Goal: Communication & Community: Share content

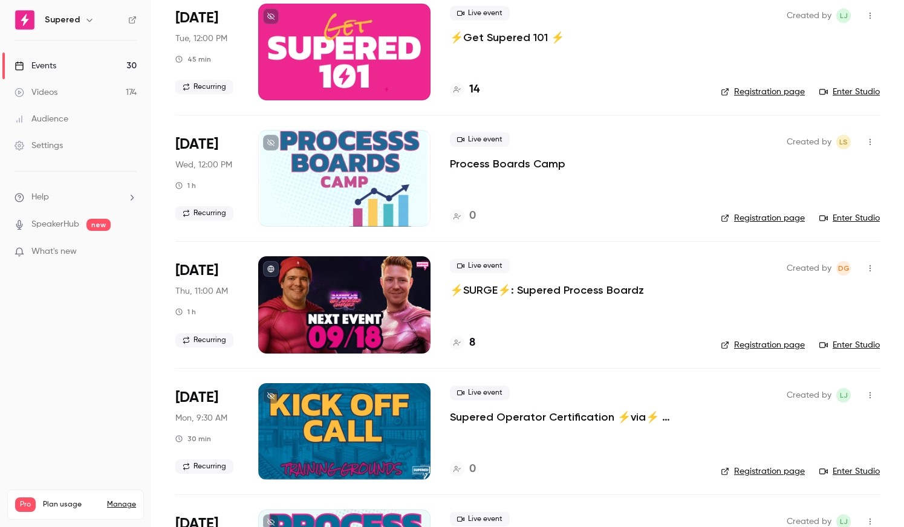
scroll to position [481, 0]
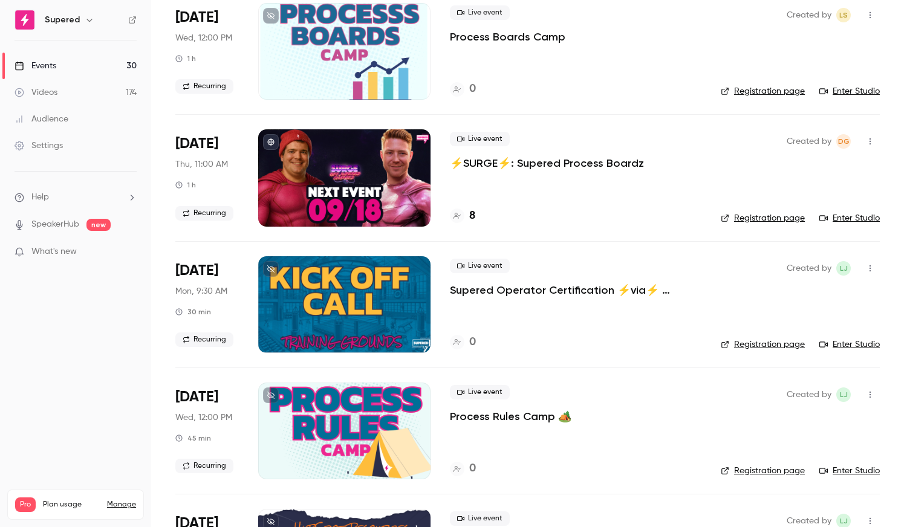
click at [346, 179] on div at bounding box center [344, 177] width 172 height 97
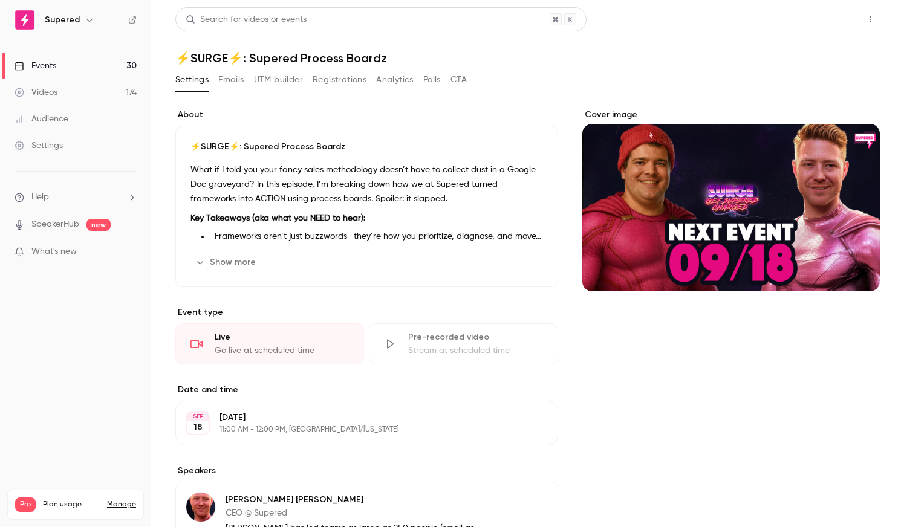
click at [835, 24] on button "Share" at bounding box center [827, 19] width 48 height 24
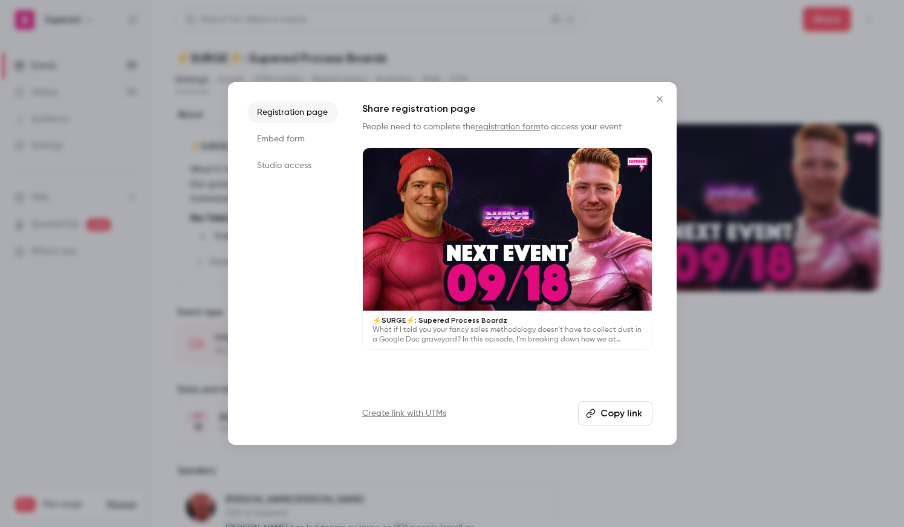
click at [625, 410] on button "Copy link" at bounding box center [615, 414] width 74 height 24
click at [601, 51] on div at bounding box center [452, 263] width 904 height 527
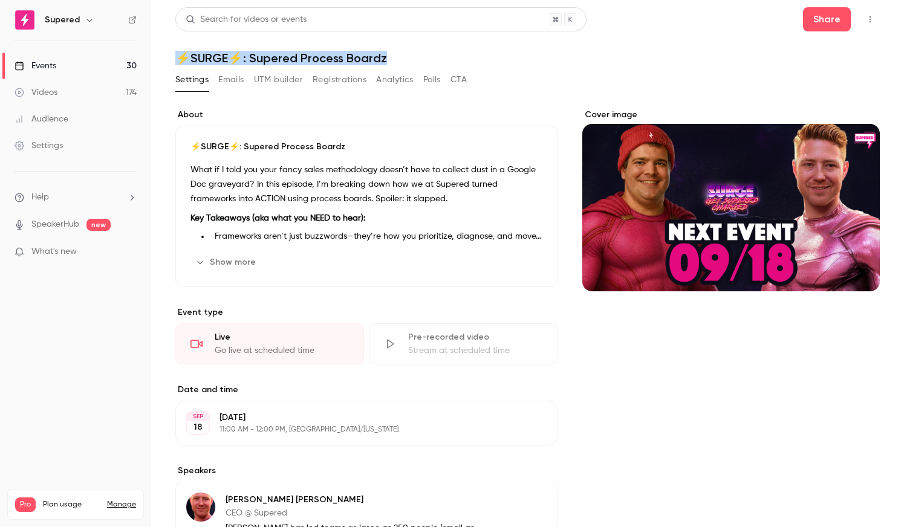
drag, startPoint x: 174, startPoint y: 58, endPoint x: 389, endPoint y: 50, distance: 216.1
click at [388, 50] on main "Search for videos or events Share ⚡️SURGE⚡️: Supered Process Boardz Settings Em…" at bounding box center [527, 263] width 753 height 527
drag, startPoint x: 305, startPoint y: 47, endPoint x: 333, endPoint y: 54, distance: 29.2
click at [308, 48] on header "Search for videos or events Share ⚡️SURGE⚡️: Supered Process Boardz" at bounding box center [527, 36] width 705 height 58
drag, startPoint x: 317, startPoint y: 60, endPoint x: 213, endPoint y: 51, distance: 104.4
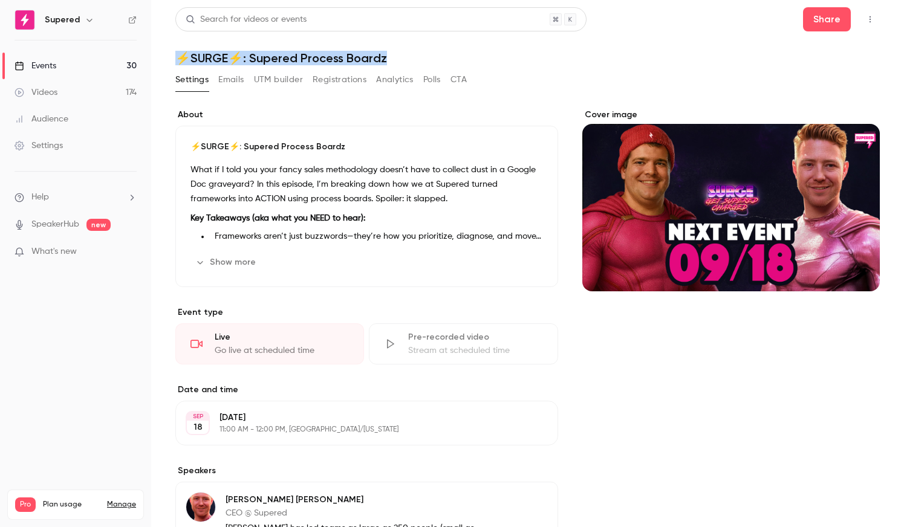
click at [181, 59] on h1 "⚡️SURGE⚡️: Supered Process Boardz" at bounding box center [527, 58] width 705 height 15
copy h1 "⚡️SURGE⚡️: Supered Process Boardz"
click at [815, 9] on button "Share" at bounding box center [827, 19] width 48 height 24
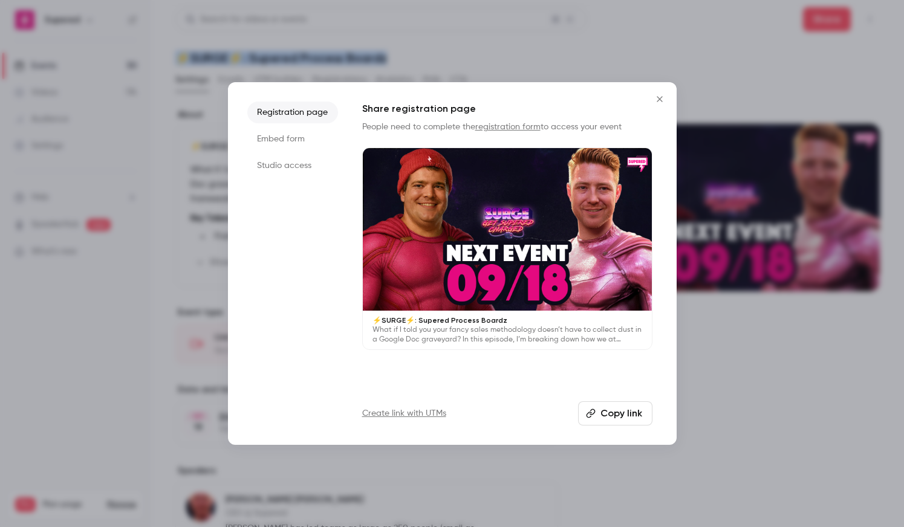
click at [610, 416] on button "Copy link" at bounding box center [615, 414] width 74 height 24
